Goal: Transaction & Acquisition: Purchase product/service

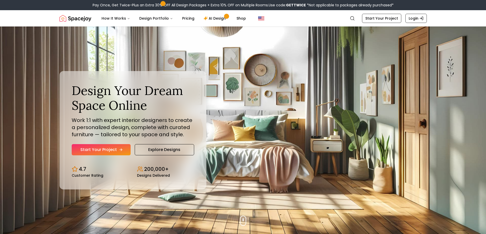
click at [89, 152] on link "Start Your Project" at bounding box center [101, 149] width 59 height 11
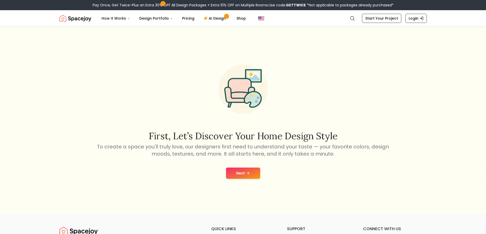
click at [246, 174] on icon at bounding box center [248, 173] width 4 height 4
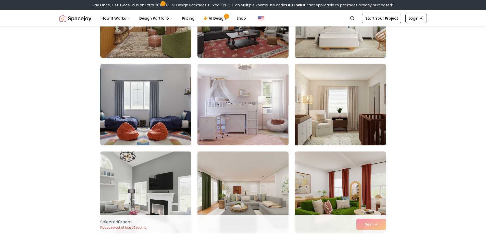
scroll to position [102, 0]
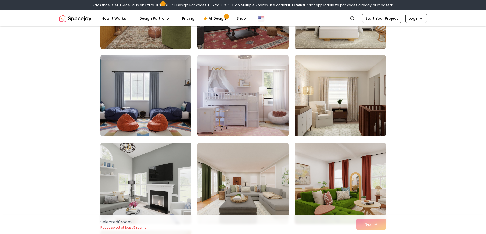
click at [225, 108] on img at bounding box center [243, 96] width 96 height 86
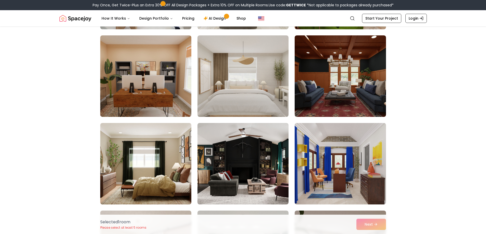
scroll to position [306, 0]
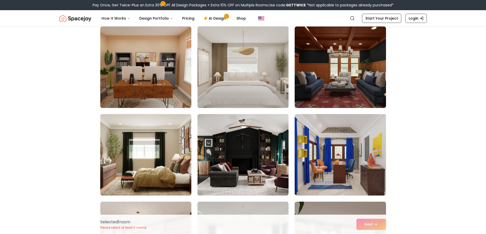
click at [238, 73] on img at bounding box center [243, 67] width 96 height 86
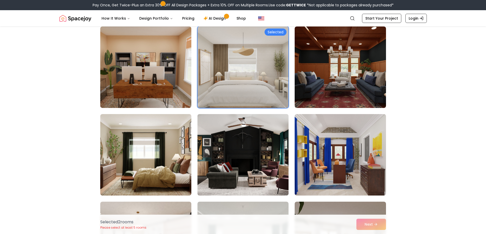
click at [209, 147] on img at bounding box center [243, 155] width 96 height 86
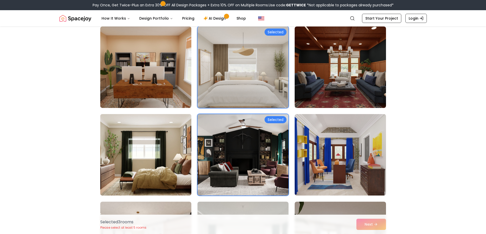
click at [159, 150] on img at bounding box center [146, 155] width 96 height 86
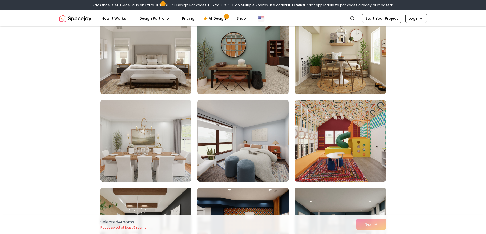
scroll to position [1479, 0]
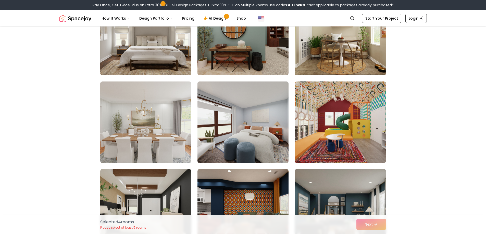
click at [274, 135] on img at bounding box center [243, 123] width 96 height 86
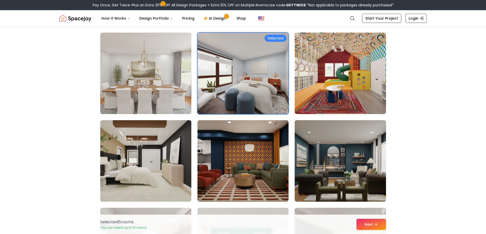
scroll to position [1530, 0]
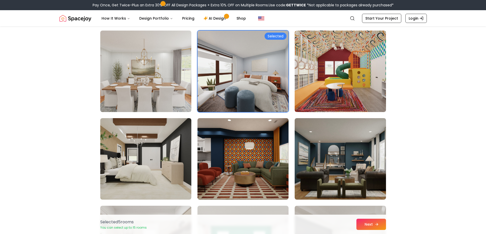
click at [365, 224] on button "Next" at bounding box center [371, 224] width 30 height 11
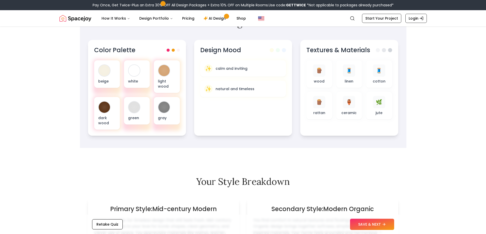
scroll to position [178, 0]
click at [369, 226] on button "SAVE & NEXT" at bounding box center [372, 224] width 44 height 11
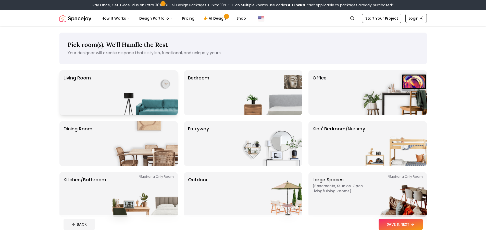
click at [110, 86] on div "Living Room" at bounding box center [118, 92] width 118 height 45
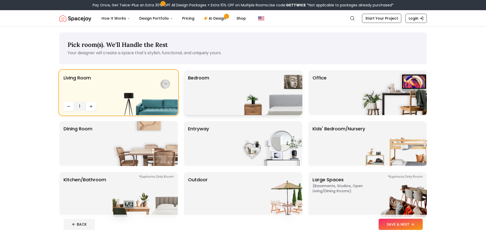
click at [236, 86] on div "Bedroom" at bounding box center [243, 92] width 118 height 45
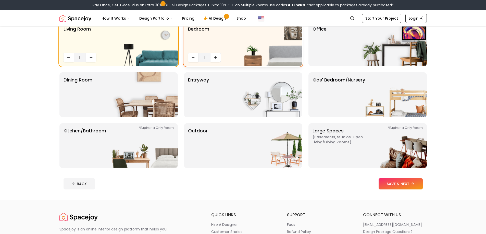
scroll to position [51, 0]
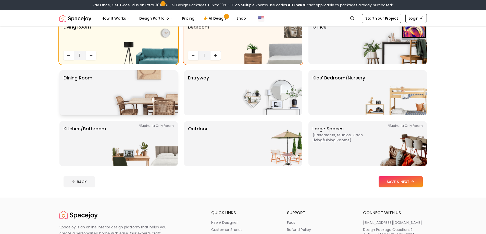
click at [128, 101] on img at bounding box center [144, 92] width 65 height 45
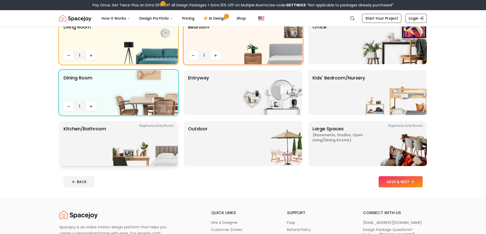
click at [150, 157] on img at bounding box center [144, 143] width 65 height 45
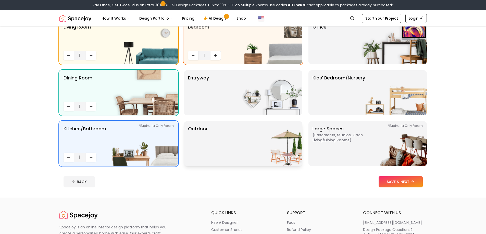
click at [246, 154] on img at bounding box center [269, 143] width 65 height 45
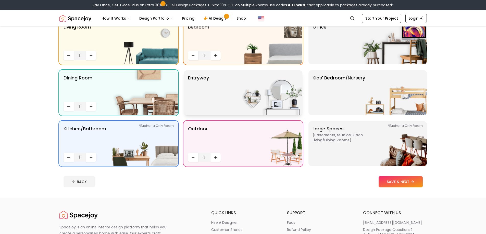
click at [243, 108] on img at bounding box center [269, 92] width 65 height 45
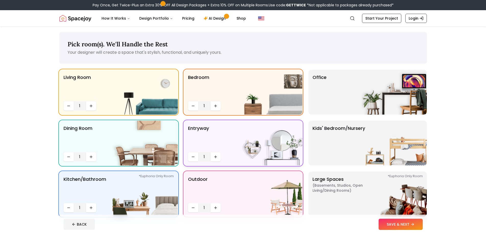
scroll to position [0, 0]
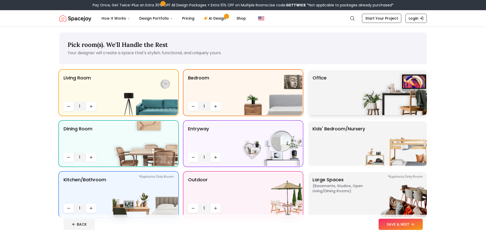
click at [357, 97] on div "Office" at bounding box center [367, 92] width 118 height 45
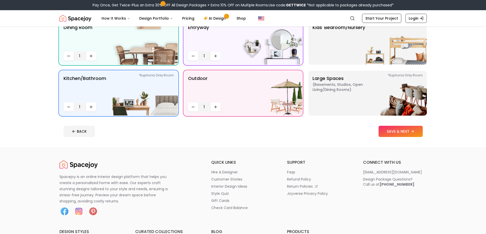
scroll to position [102, 0]
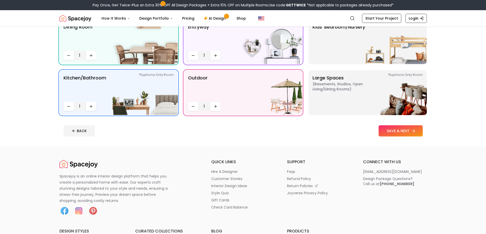
click at [390, 133] on button "SAVE & NEXT" at bounding box center [400, 130] width 44 height 11
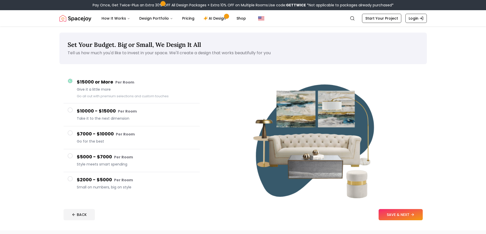
click at [105, 179] on h4 "$2000 - $5000 Per Room" at bounding box center [136, 179] width 119 height 7
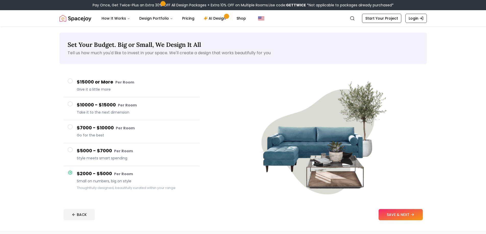
click at [98, 87] on div "$15000 or More Per Room Give it a little more" at bounding box center [136, 86] width 119 height 15
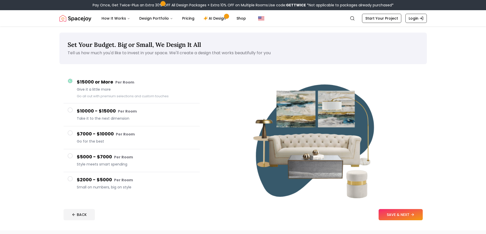
click at [100, 187] on span "Small on numbers, big on style" at bounding box center [136, 187] width 119 height 5
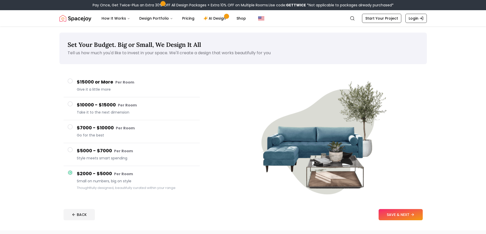
click at [127, 85] on small "Per Room" at bounding box center [124, 82] width 19 height 5
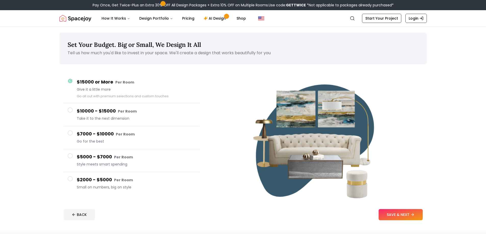
click at [100, 115] on h4 "$10000 - $15000 Per Room" at bounding box center [136, 111] width 119 height 7
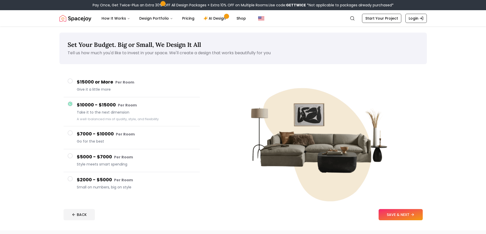
click at [97, 136] on h4 "$7000 - $10000 Per Room" at bounding box center [136, 134] width 119 height 7
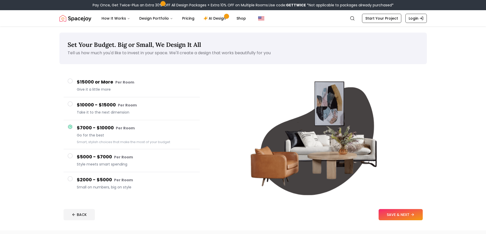
click at [163, 162] on div "$5000 - $7000 Per Room Style meets smart spending" at bounding box center [136, 160] width 119 height 15
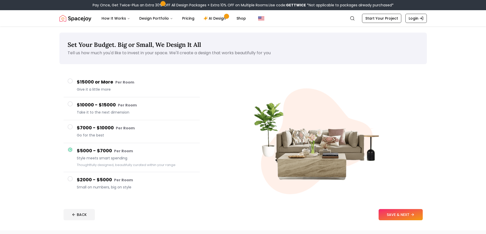
click at [126, 133] on span "Go for the best" at bounding box center [136, 135] width 119 height 5
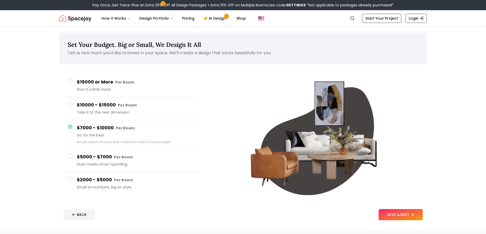
click at [108, 106] on h4 "$10000 - $15000 Per Room" at bounding box center [136, 104] width 119 height 7
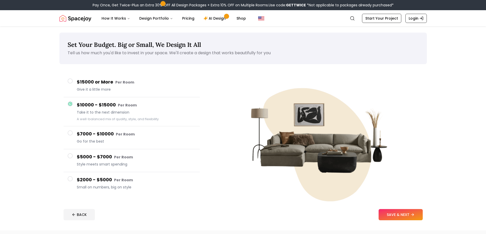
click at [102, 134] on h4 "$7000 - $10000 Per Room" at bounding box center [136, 134] width 119 height 7
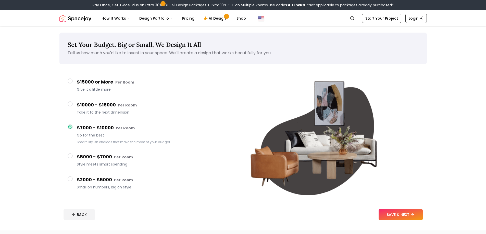
click at [104, 120] on button "$7000 - $10000 Per Room Go for the best Smart, stylish choices that make the mo…" at bounding box center [131, 134] width 136 height 29
click at [104, 110] on span "Take it to the next dimension" at bounding box center [136, 112] width 119 height 5
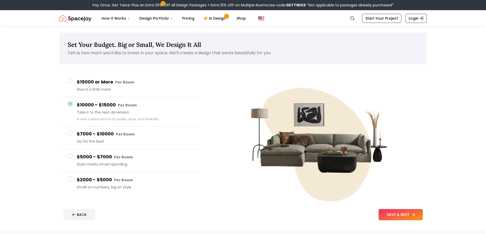
click at [387, 211] on button "SAVE & NEXT" at bounding box center [400, 214] width 44 height 11
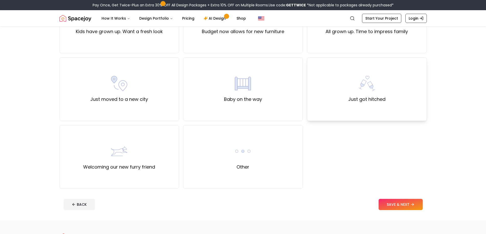
scroll to position [153, 0]
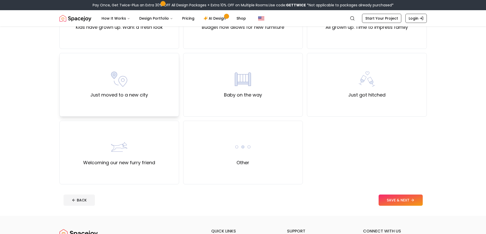
click at [126, 92] on label "Just moved to a new city" at bounding box center [119, 95] width 58 height 7
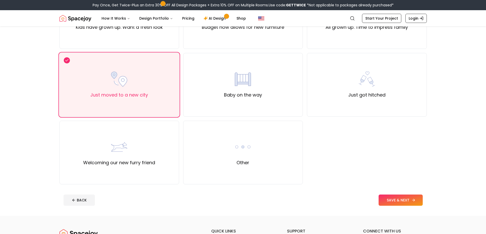
click at [387, 195] on button "SAVE & NEXT" at bounding box center [400, 200] width 44 height 11
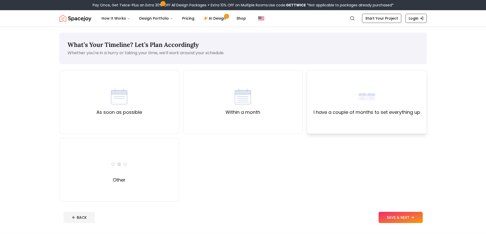
click at [363, 105] on div "I have a couple of months to set everything up" at bounding box center [366, 102] width 107 height 28
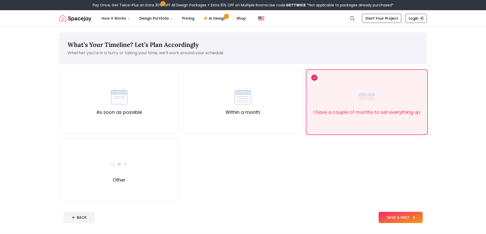
click at [390, 218] on button "SAVE & NEXT" at bounding box center [400, 217] width 44 height 11
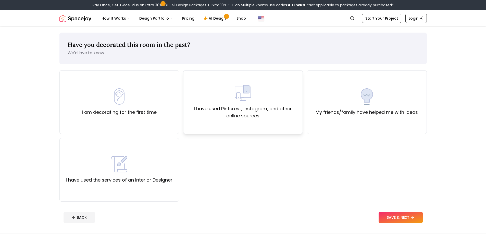
click at [221, 119] on label "I have used Pinterest, Instagram, and other online sources" at bounding box center [242, 112] width 111 height 14
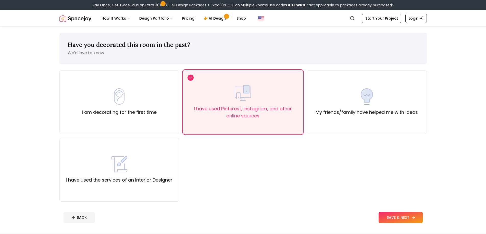
click at [392, 216] on button "SAVE & NEXT" at bounding box center [400, 217] width 44 height 11
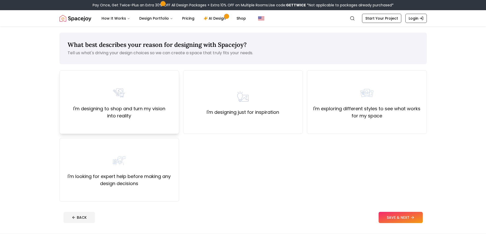
click at [127, 128] on div "I'm designing to shop and turn my vision into reality" at bounding box center [119, 102] width 120 height 64
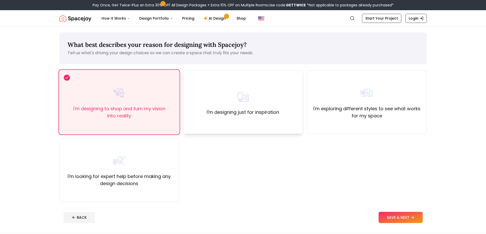
click at [274, 120] on div "I'm designing just for inspiration" at bounding box center [243, 102] width 120 height 64
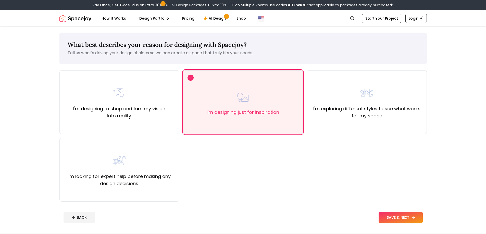
click at [390, 215] on button "SAVE & NEXT" at bounding box center [400, 217] width 44 height 11
